Goal: Information Seeking & Learning: Find specific fact

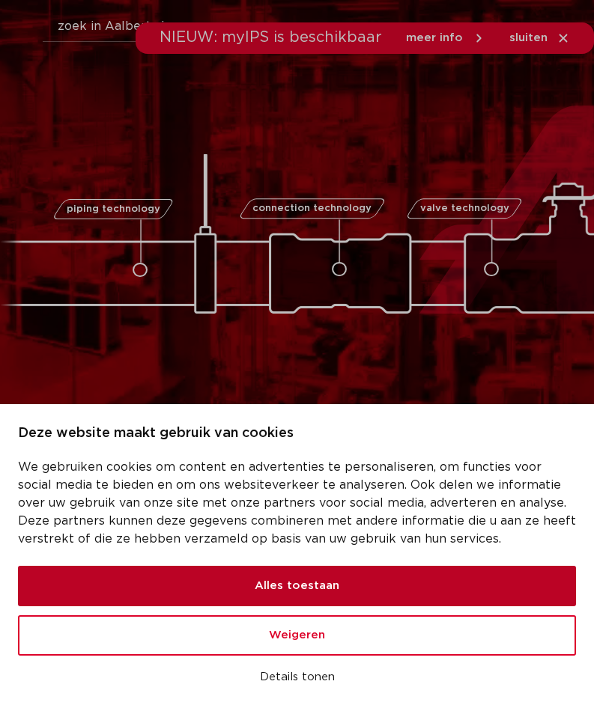
click at [481, 566] on button "Alles toestaan" at bounding box center [297, 586] width 558 height 40
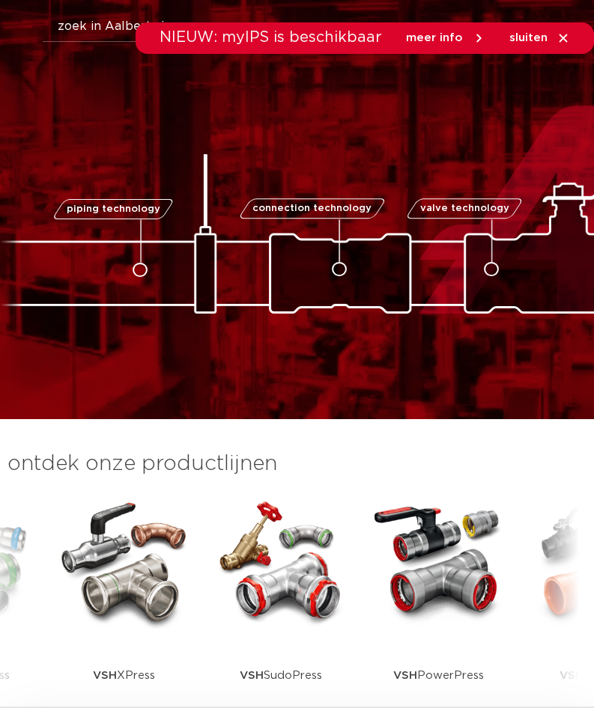
click at [563, 38] on icon at bounding box center [563, 38] width 8 height 8
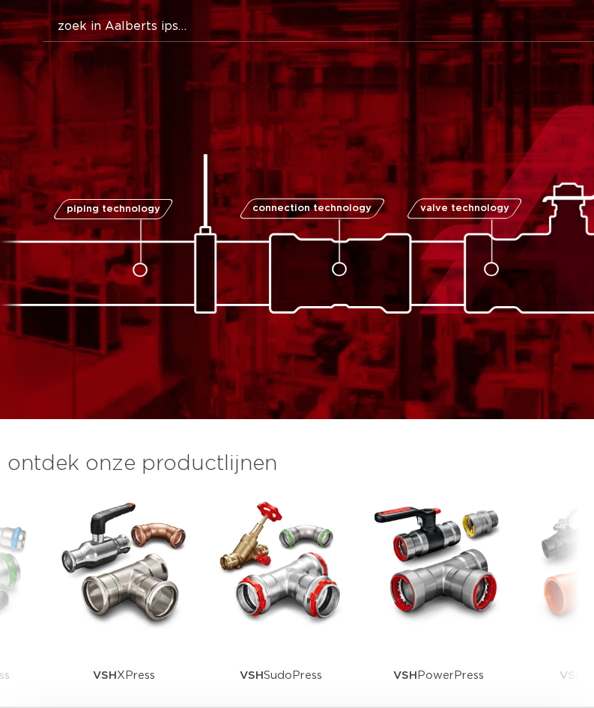
click at [234, 25] on button "Zoeken" at bounding box center [323, 24] width 590 height 24
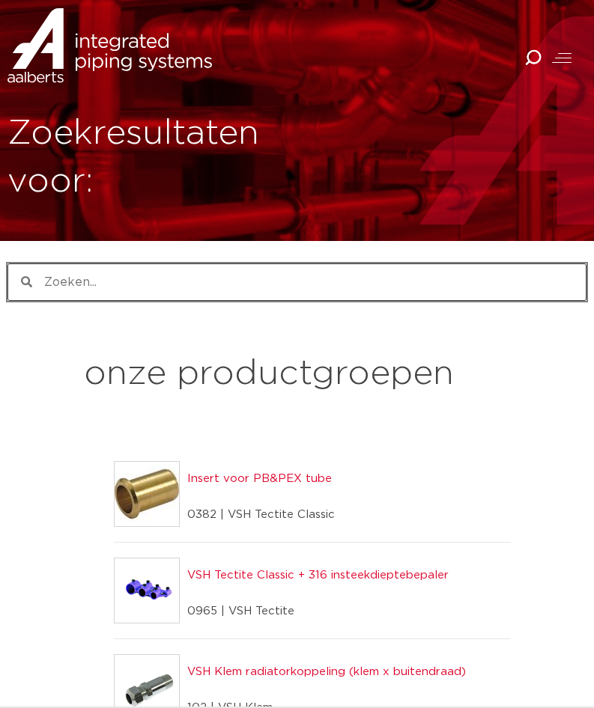
click at [335, 287] on input "Zoeken" at bounding box center [308, 282] width 553 height 36
paste input "3821565"
type input "3821565"
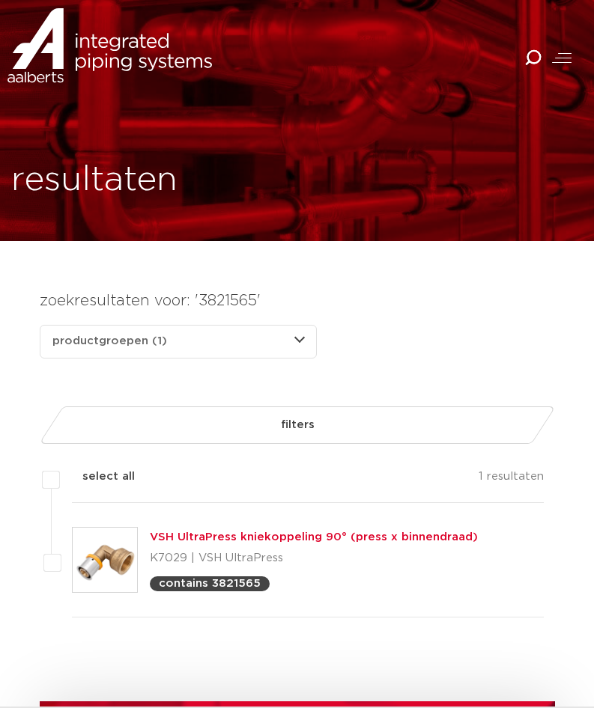
click at [87, 554] on img at bounding box center [105, 560] width 64 height 64
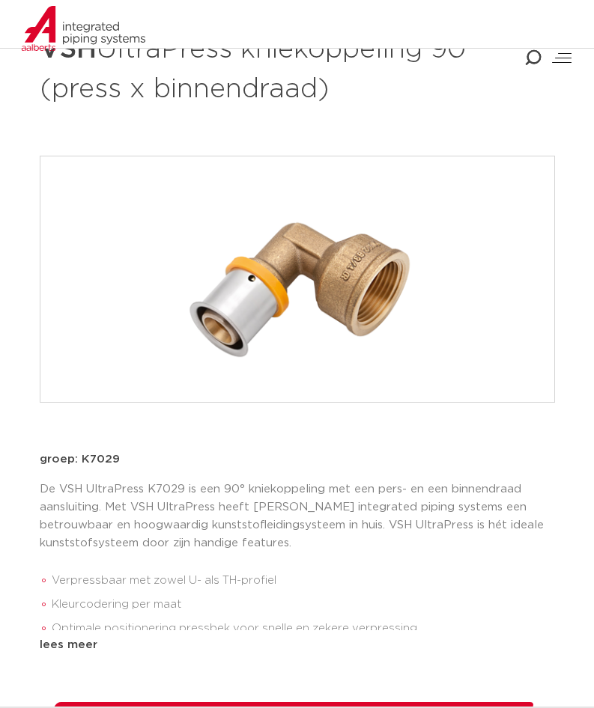
scroll to position [150, 0]
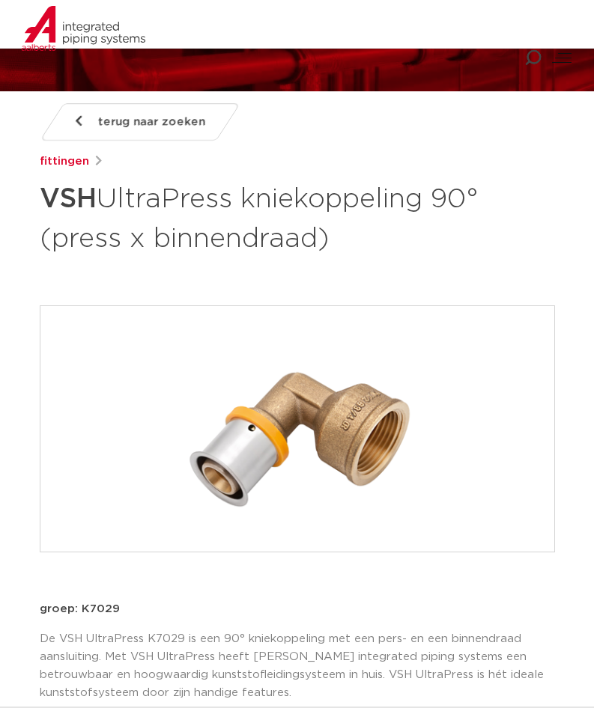
click at [132, 119] on span "terug naar zoeken" at bounding box center [151, 122] width 107 height 24
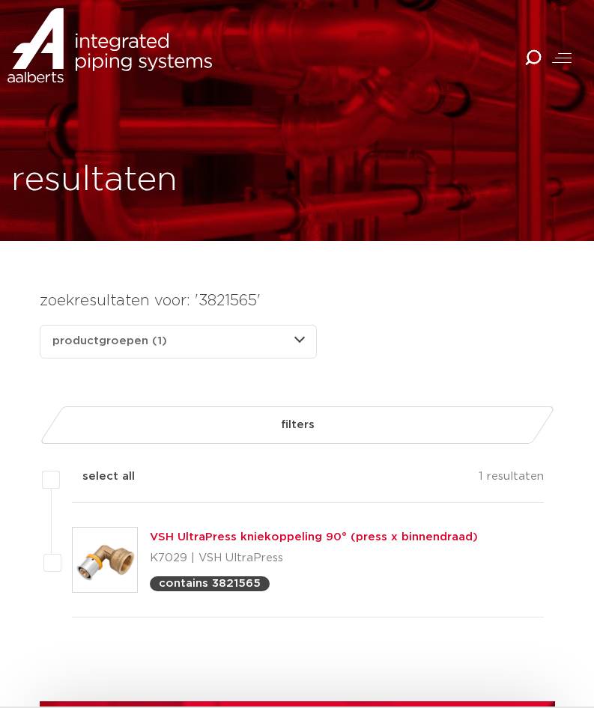
click at [528, 54] on icon at bounding box center [532, 58] width 21 height 21
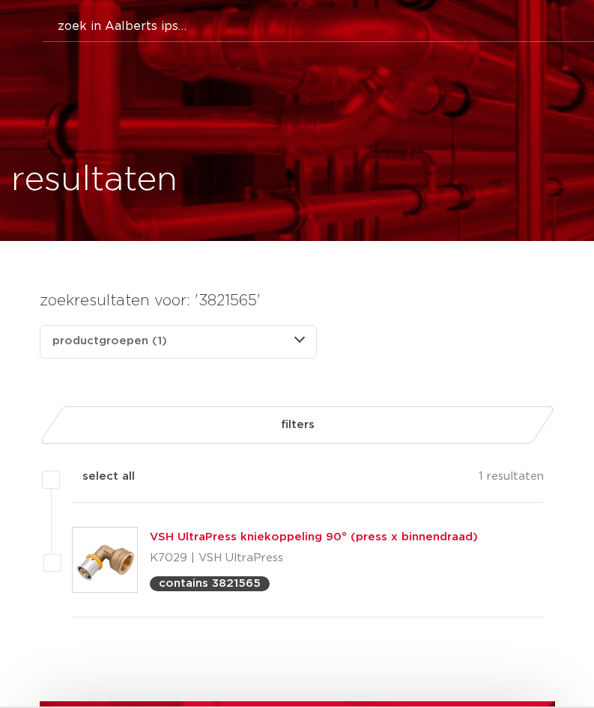
click at [165, 25] on button "Zoeken" at bounding box center [323, 24] width 590 height 24
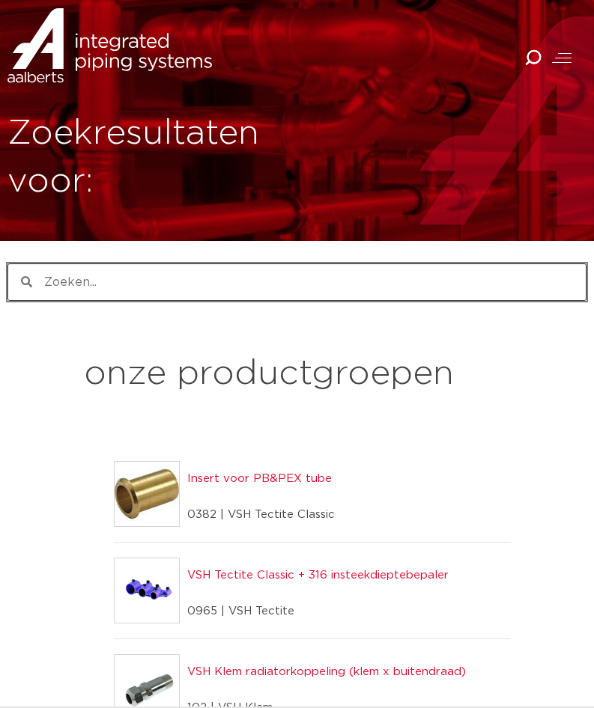
click at [168, 287] on input "Zoeken" at bounding box center [308, 282] width 553 height 36
paste input "3821257"
type input "3821257"
